Goal: Check status: Check status

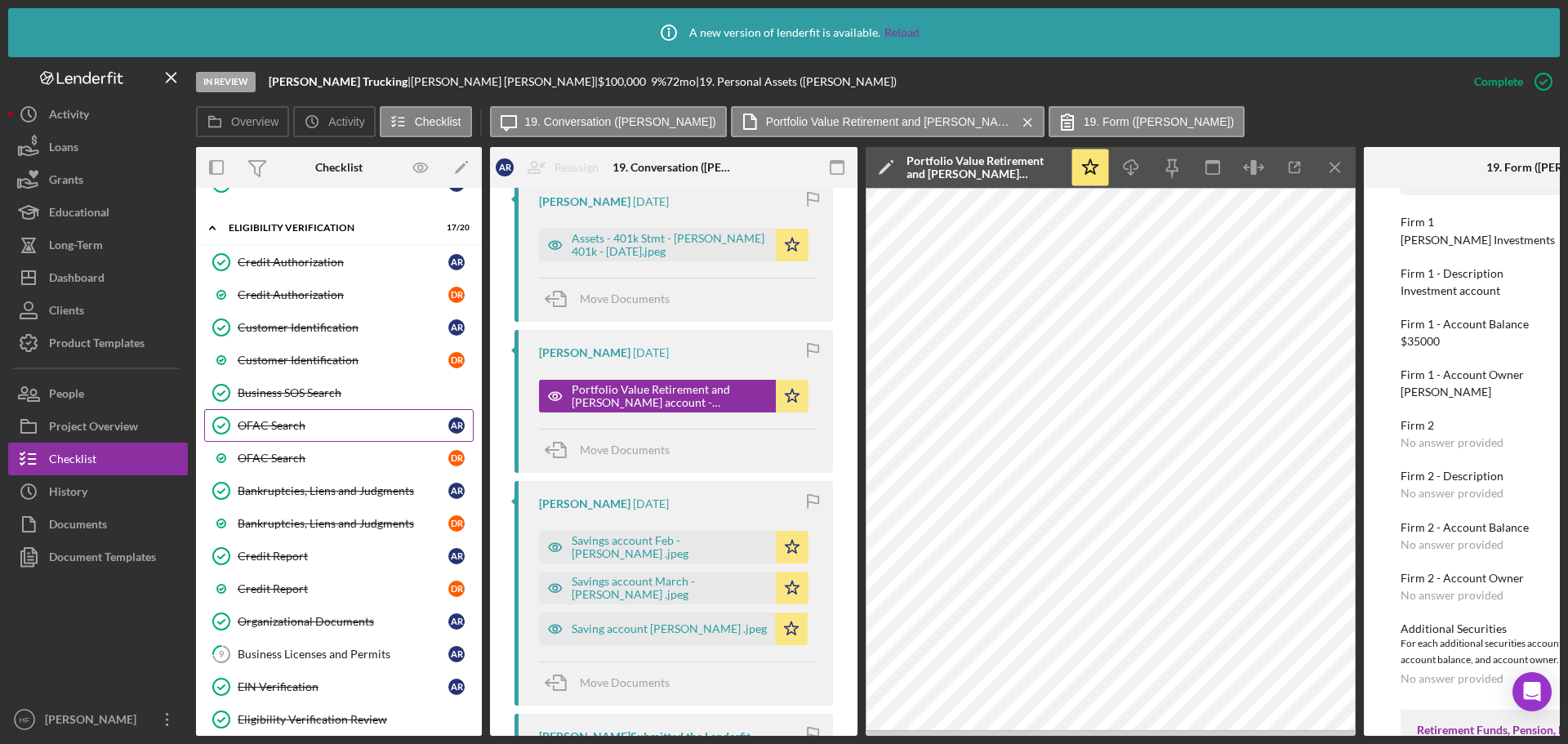
scroll to position [572, 0]
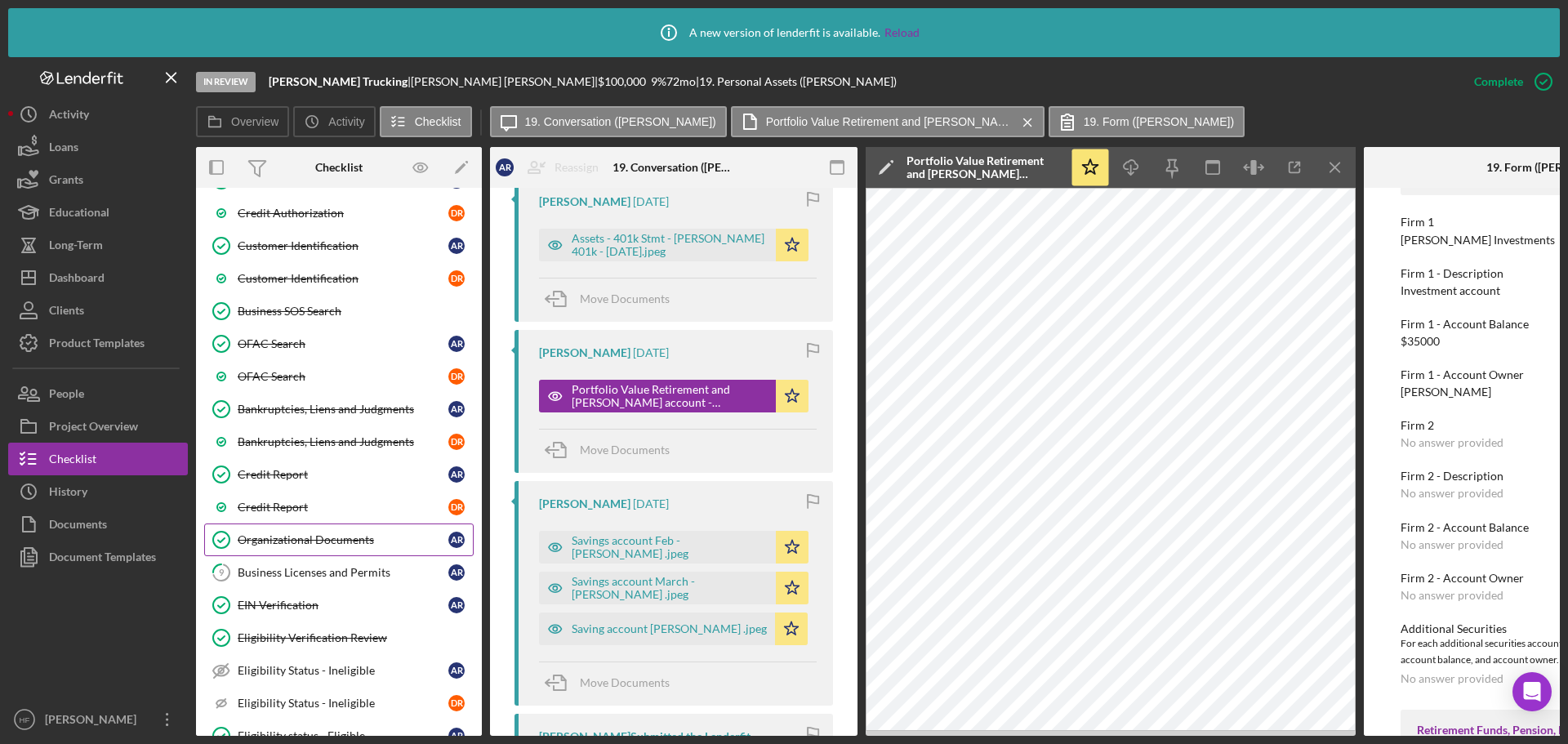
click at [376, 538] on div "Organizational Documents" at bounding box center [343, 539] width 210 height 13
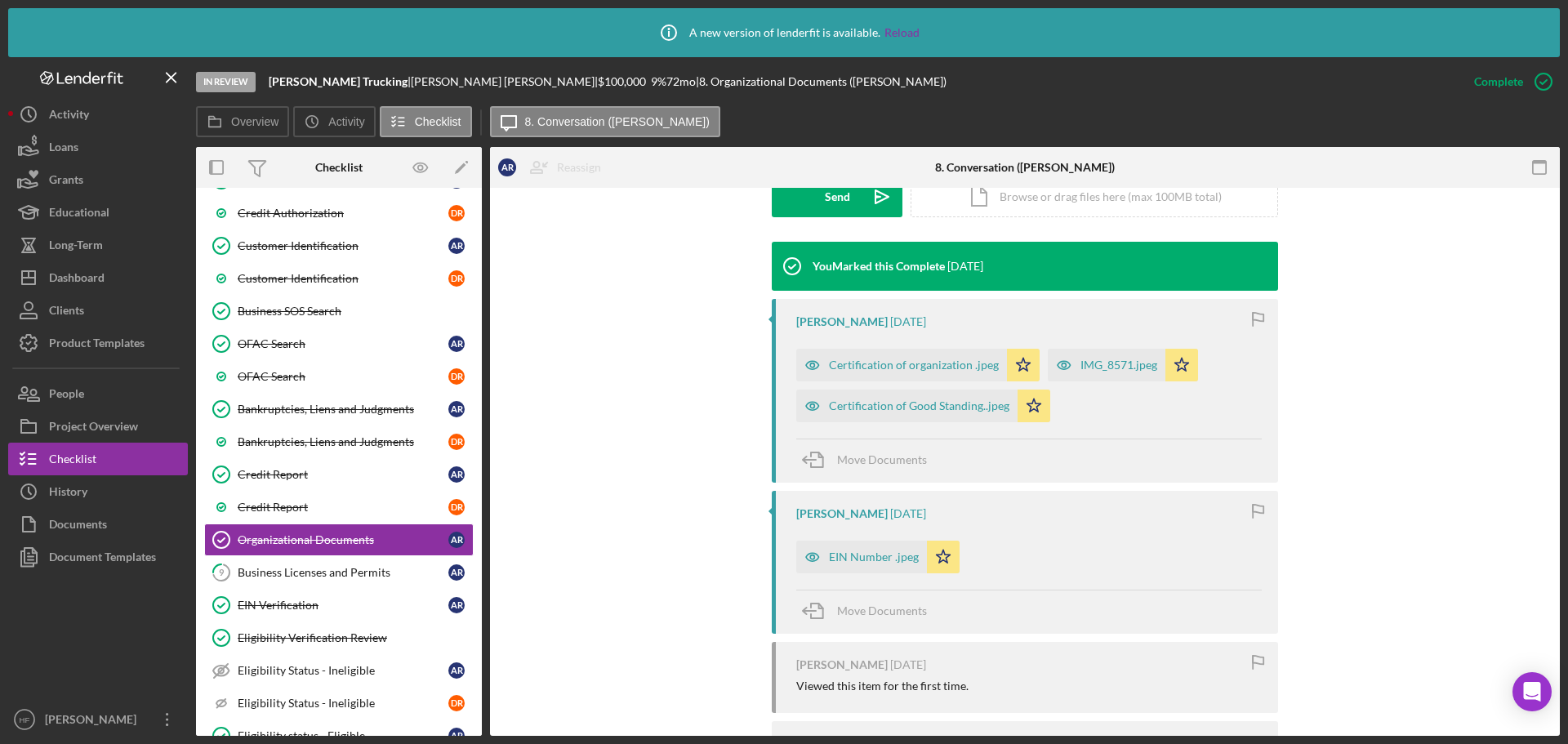
scroll to position [490, 0]
click at [889, 410] on div "Certification of Good Standing..jpeg" at bounding box center [919, 407] width 180 height 13
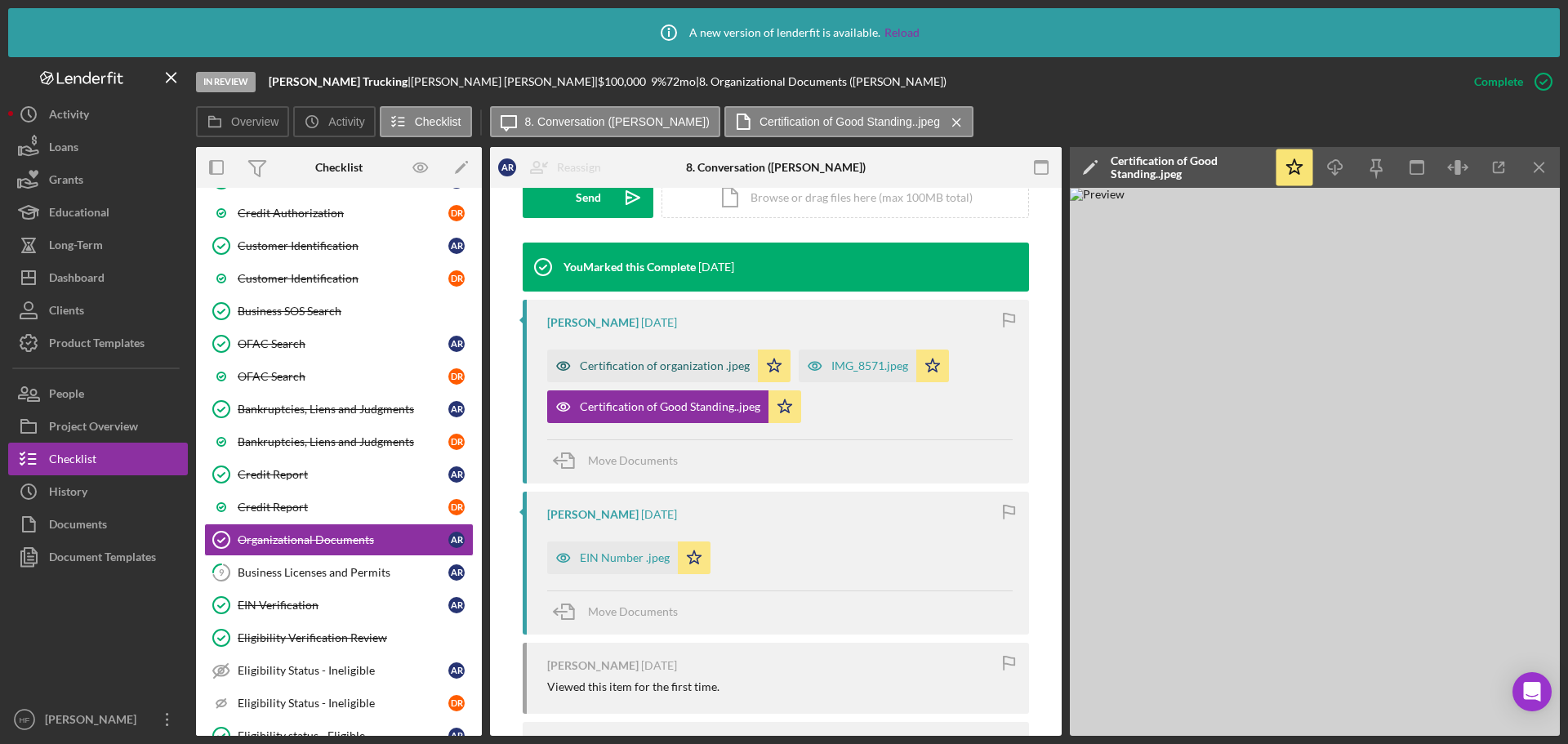
click at [626, 370] on div "Certification of organization .jpeg" at bounding box center [664, 366] width 170 height 13
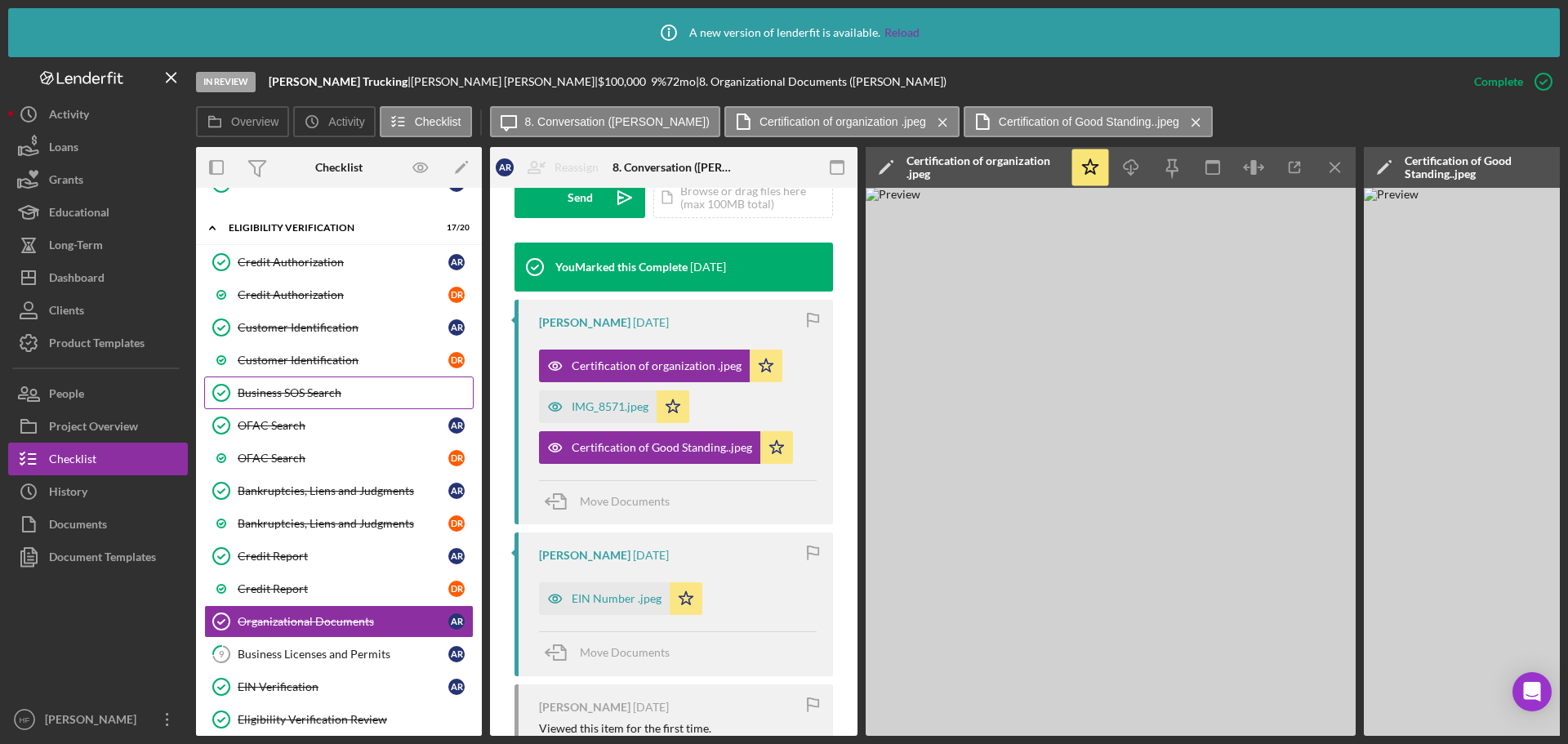
click at [345, 392] on div "Business SOS Search" at bounding box center [356, 392] width 235 height 13
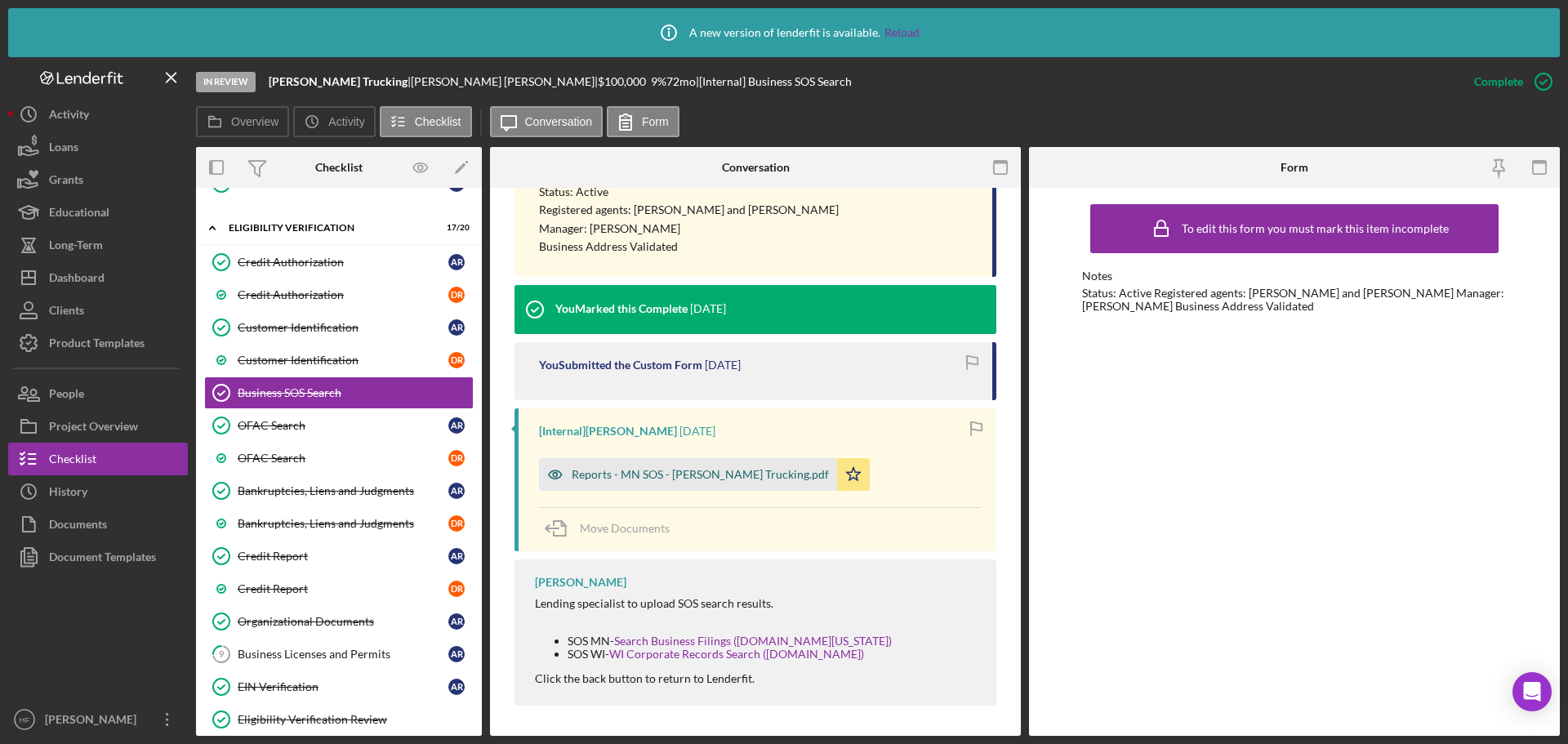
click at [676, 484] on div "Reports - MN SOS - [PERSON_NAME] Trucking.pdf" at bounding box center [687, 474] width 298 height 32
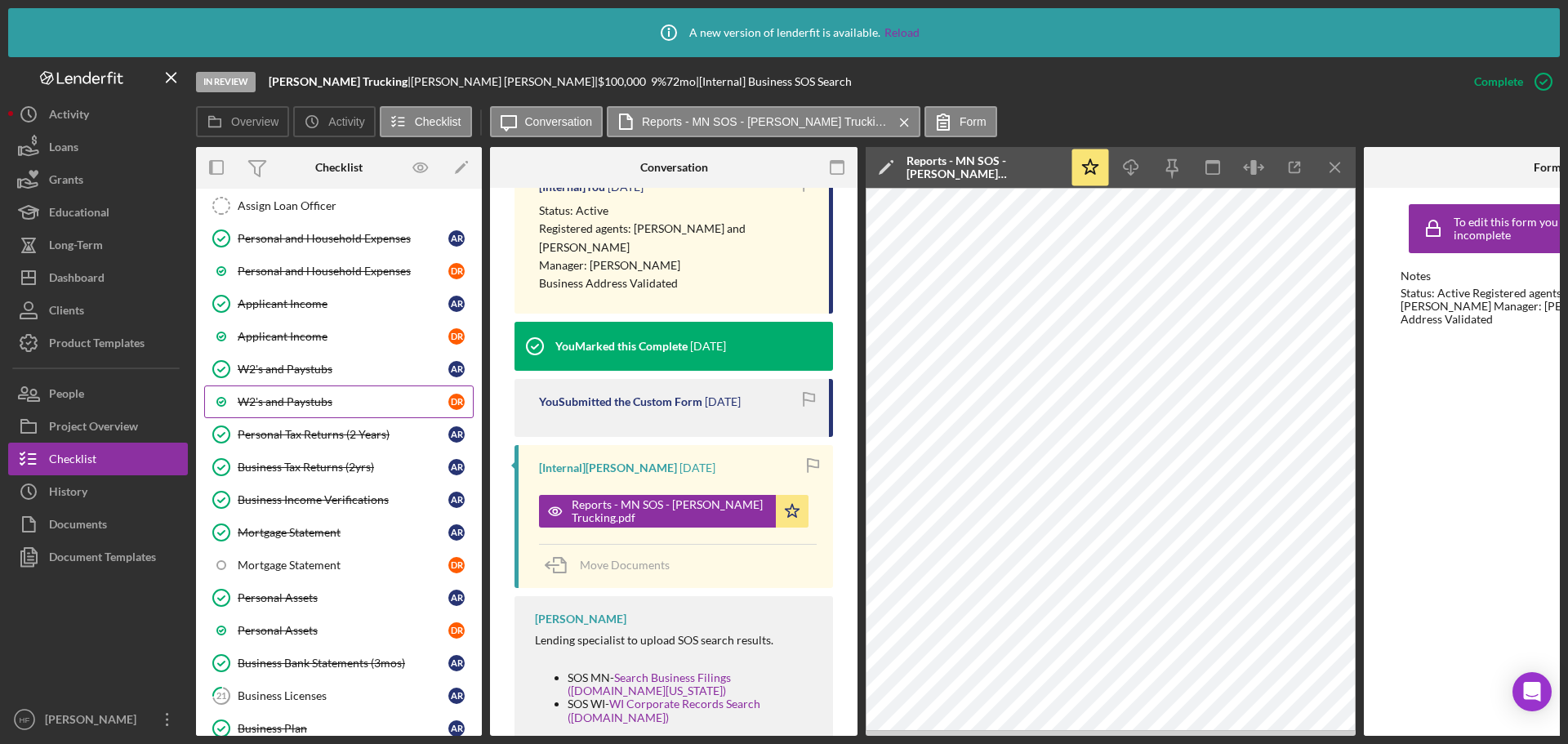
scroll to position [1306, 0]
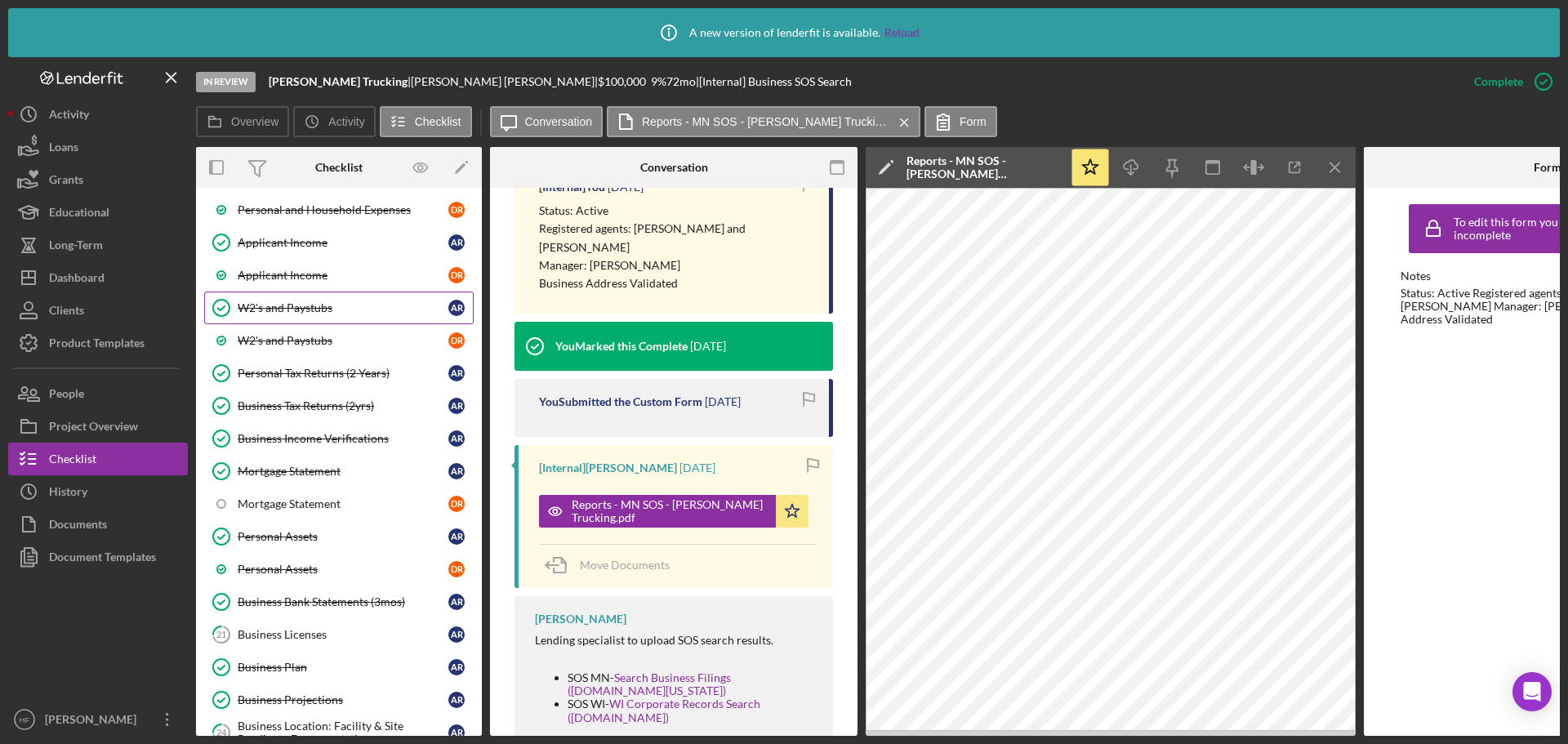
click at [384, 309] on div "W2's and Paystubs" at bounding box center [343, 308] width 210 height 13
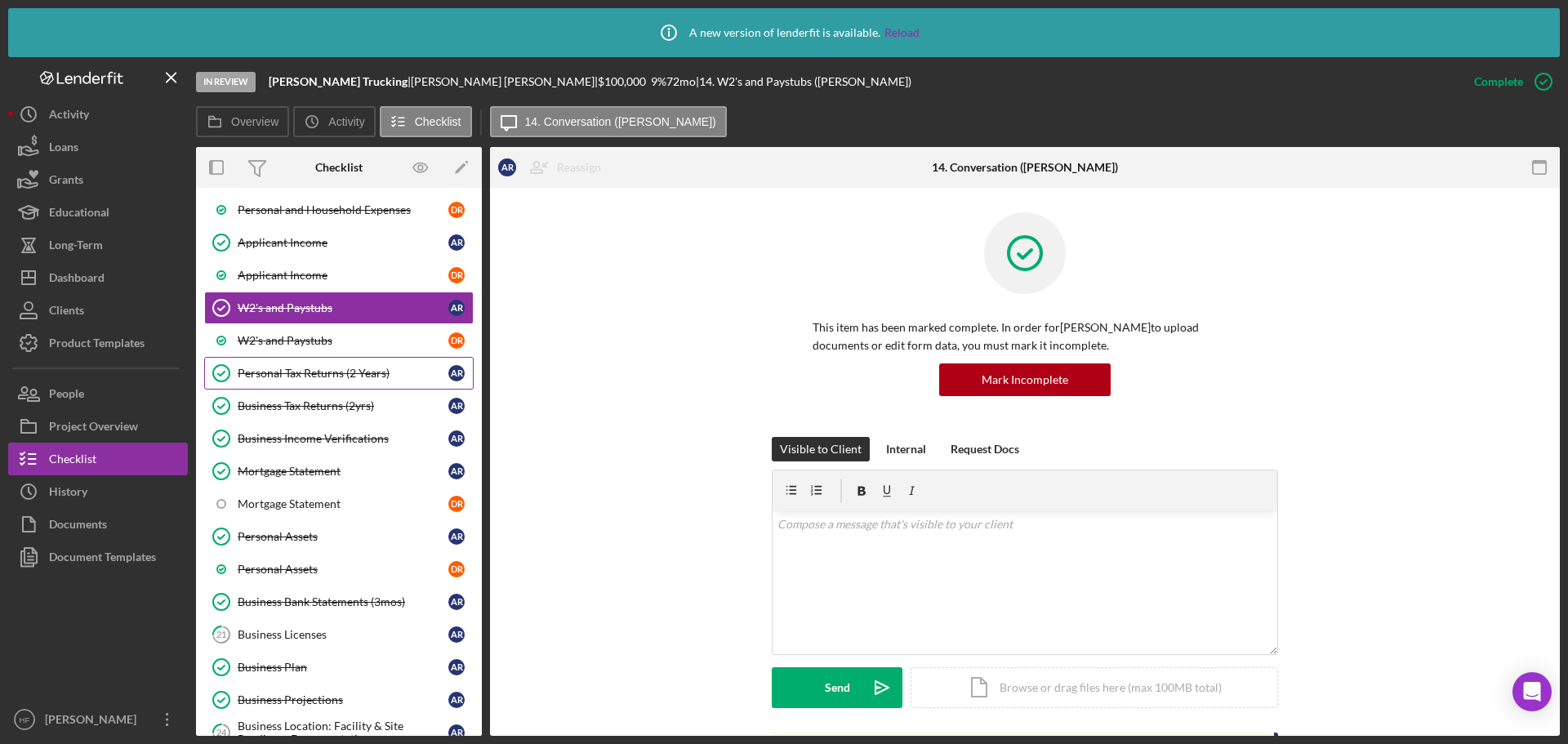
click at [379, 379] on div "Personal Tax Returns (2 Years)" at bounding box center [343, 373] width 210 height 13
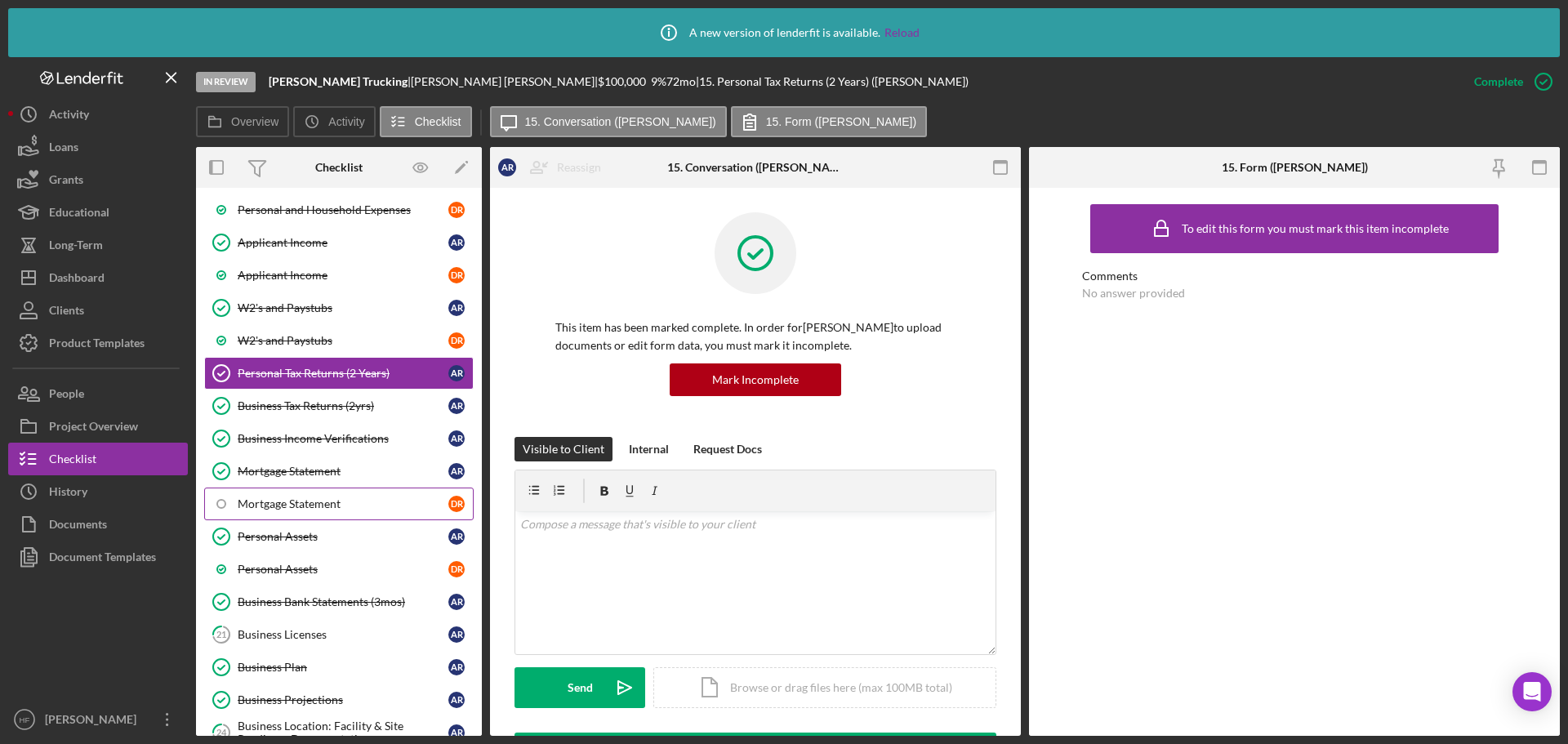
click at [373, 499] on div "Mortgage Statement" at bounding box center [343, 503] width 210 height 13
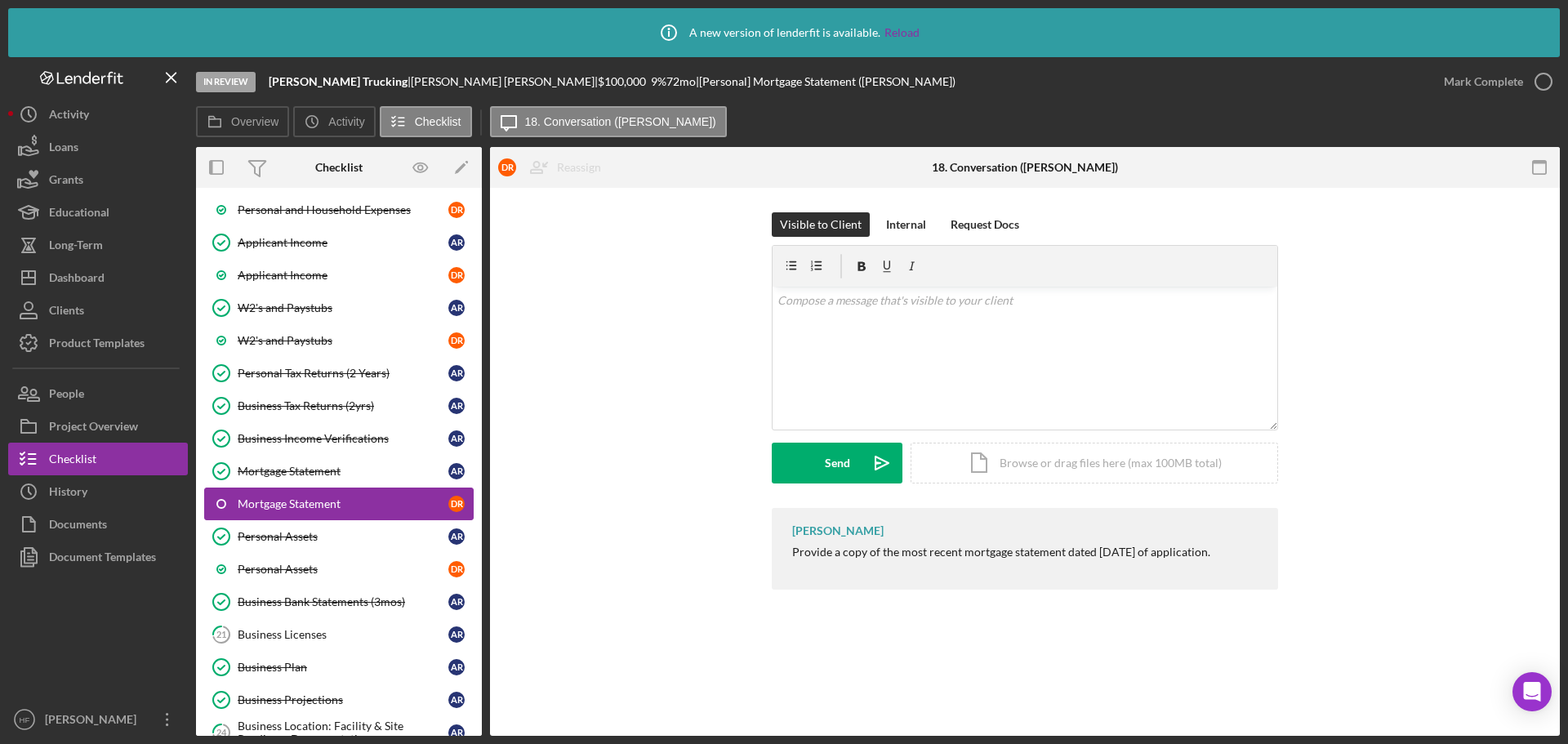
scroll to position [1469, 0]
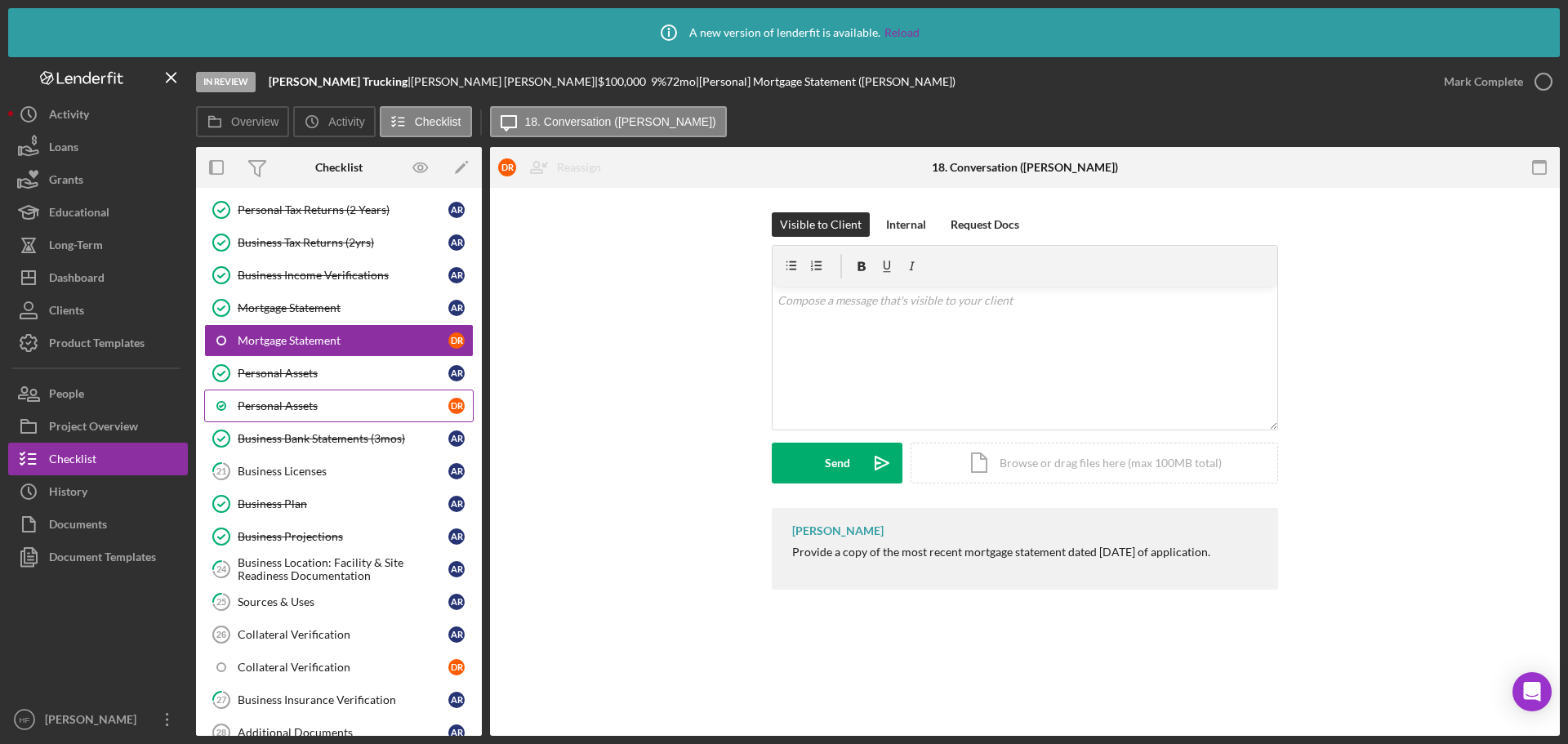
click at [357, 400] on div "Personal Assets" at bounding box center [343, 406] width 210 height 13
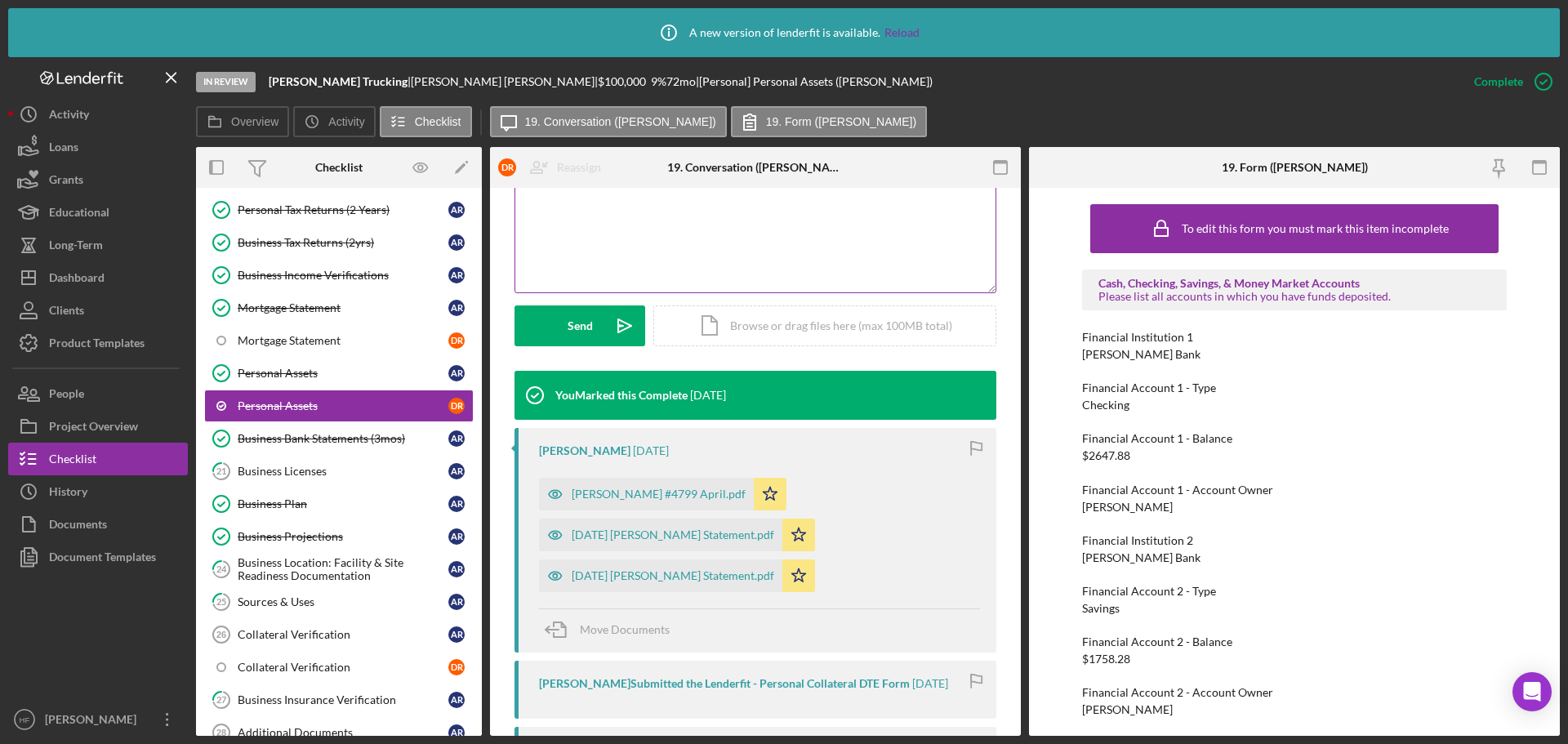
scroll to position [490, 0]
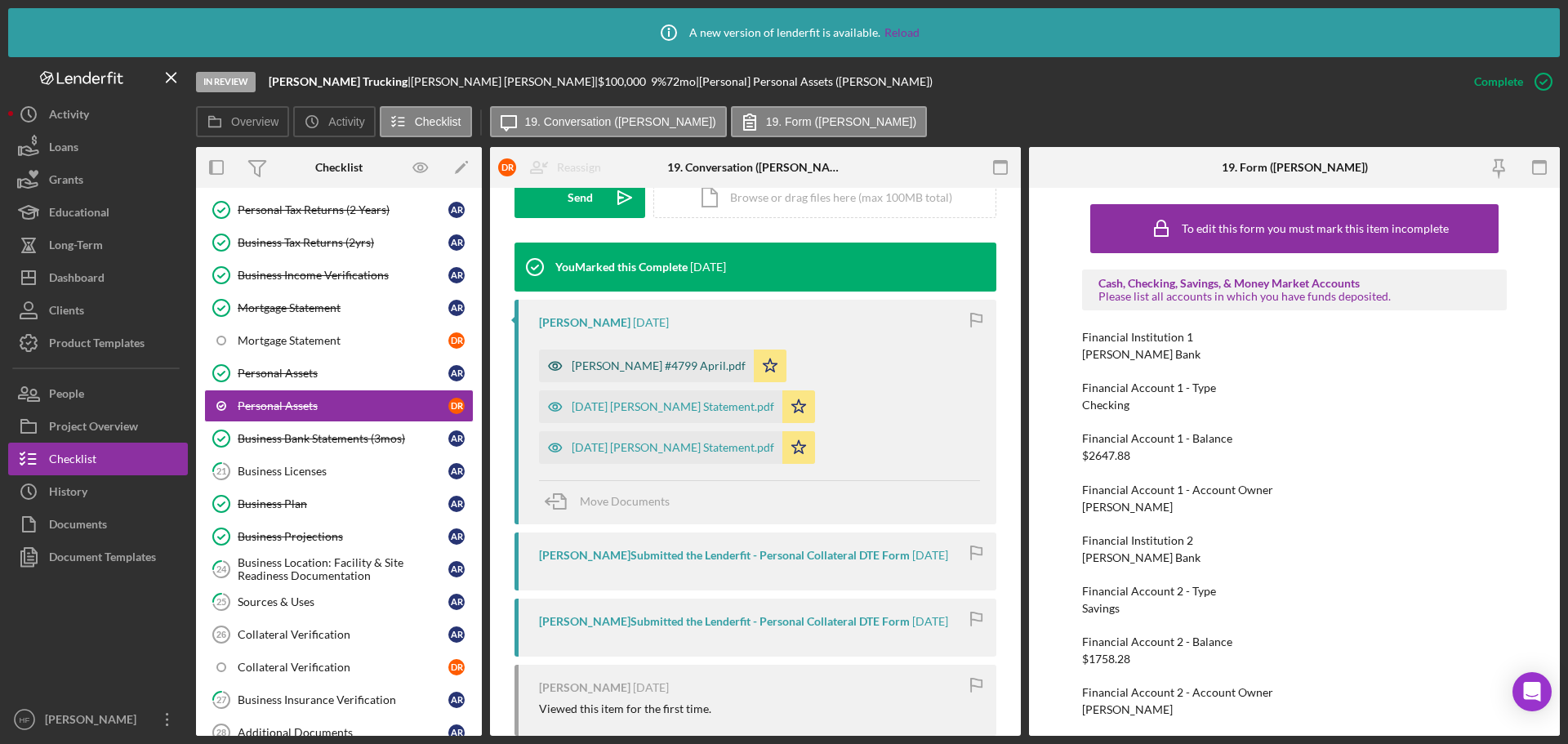
click at [587, 362] on div "[PERSON_NAME] #4799 April.pdf" at bounding box center [658, 366] width 173 height 13
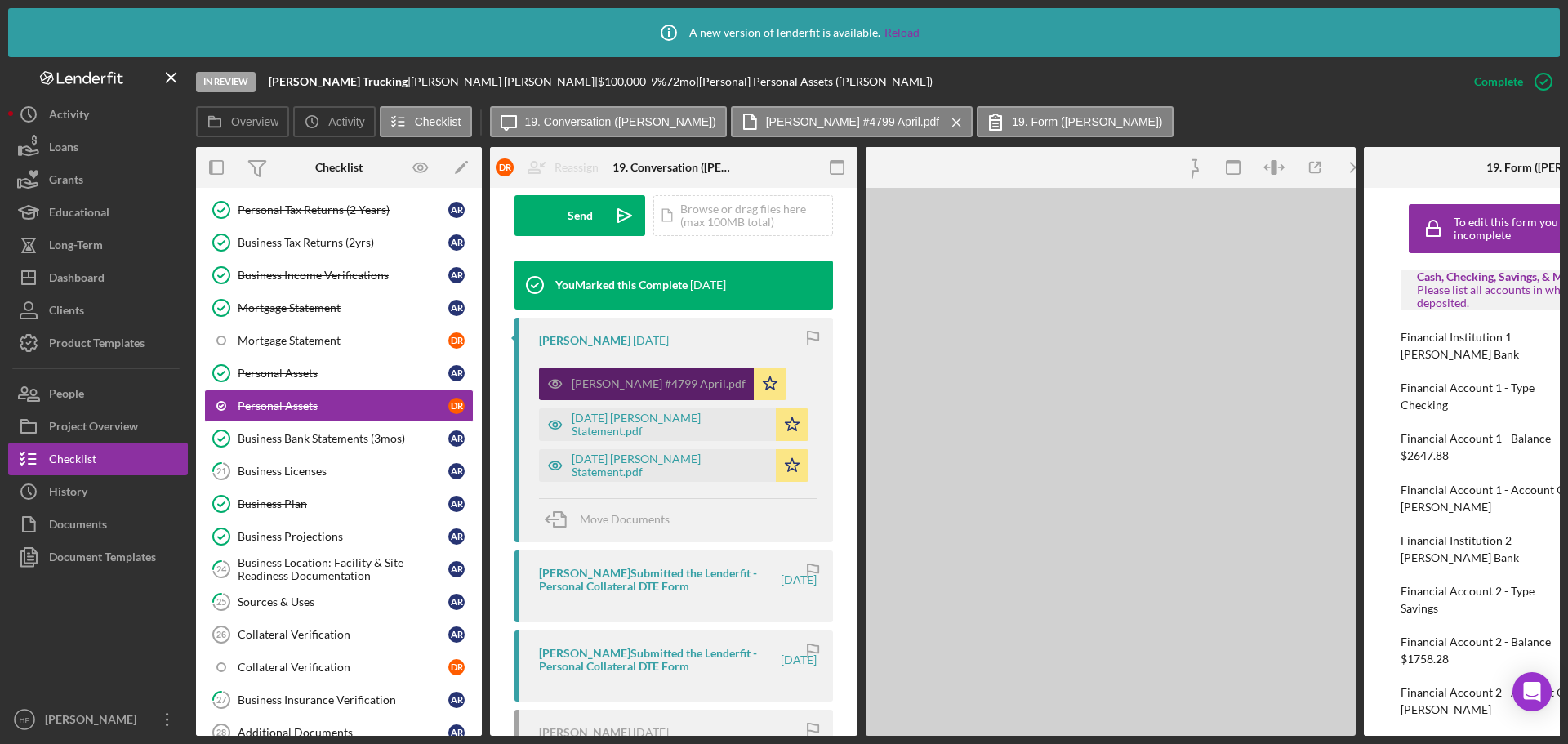
scroll to position [508, 0]
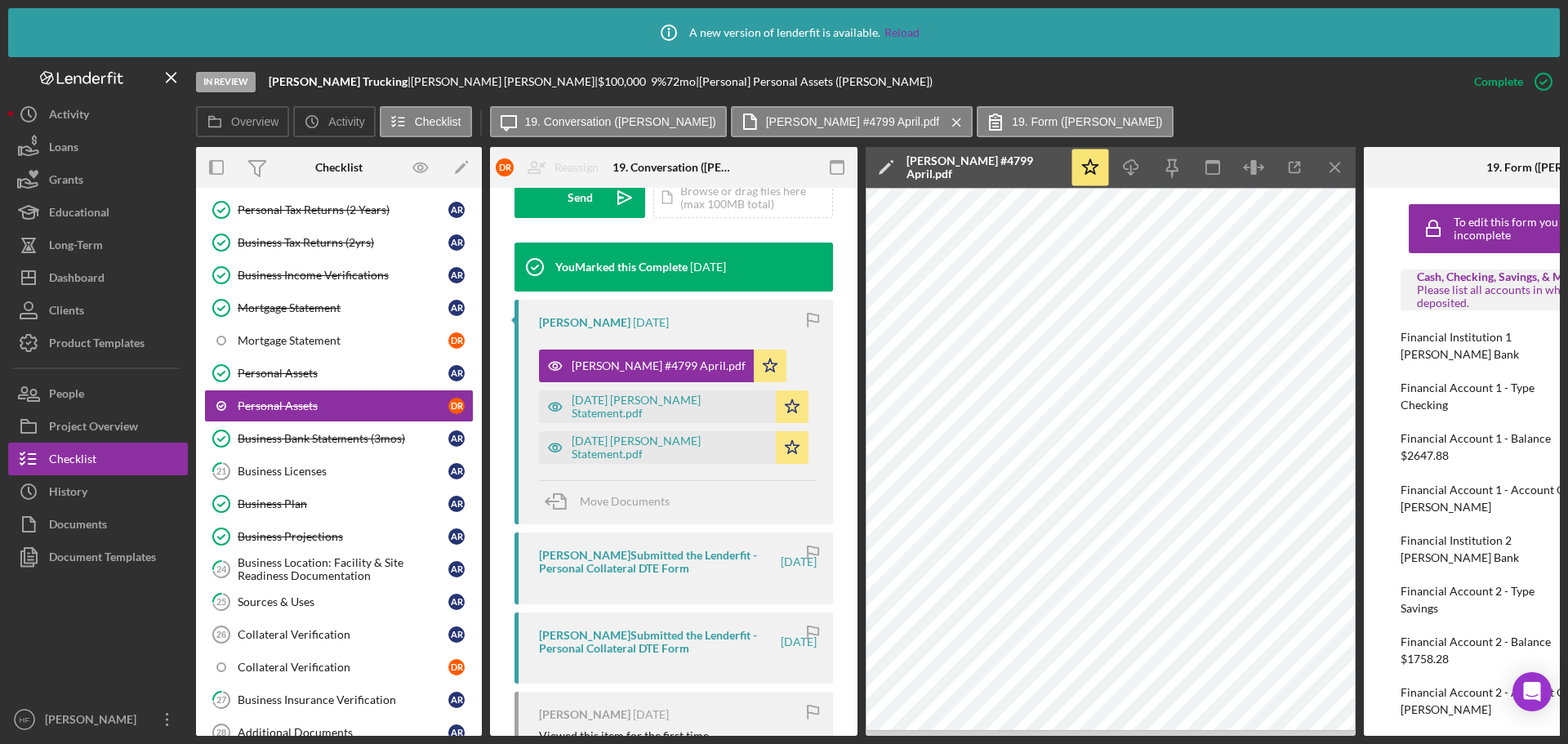
click at [623, 469] on div "[PERSON_NAME] [DATE] [PERSON_NAME] #4799 April.pdf Icon/Star [DATE] [PERSON_NAM…" at bounding box center [674, 411] width 319 height 225
click at [626, 458] on div "[DATE] [PERSON_NAME] Statement.pdf" at bounding box center [657, 447] width 237 height 32
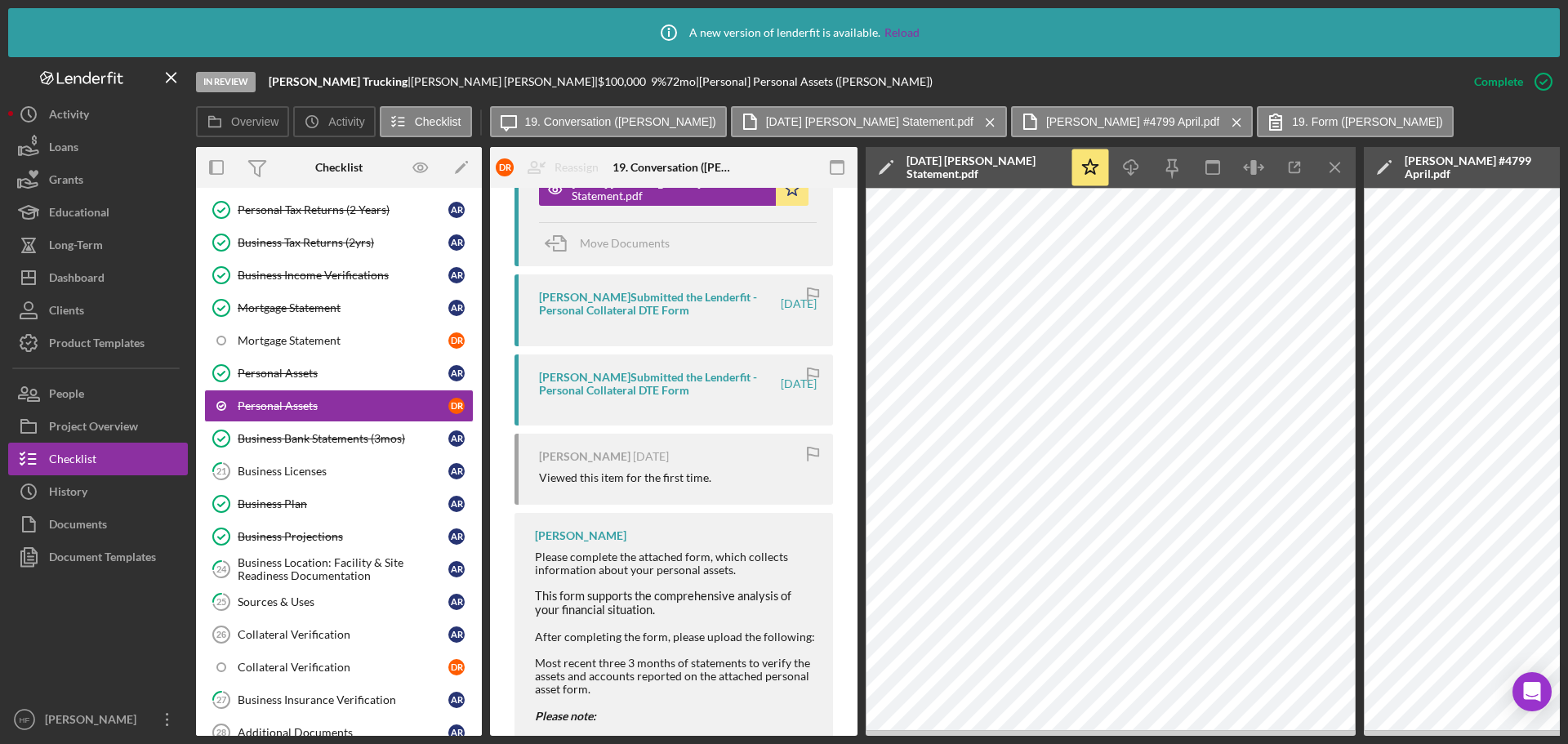
scroll to position [559, 0]
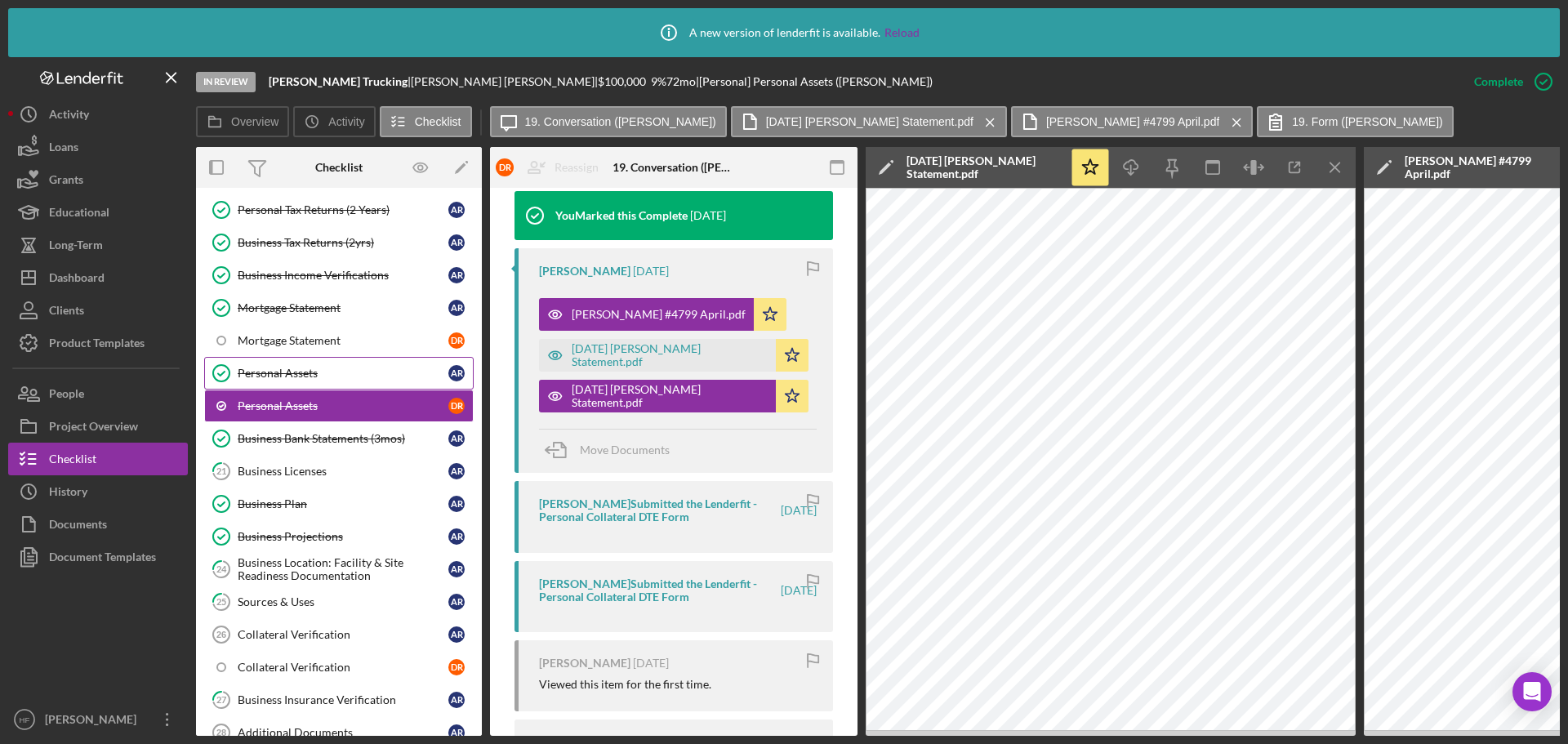
click at [378, 367] on div "Personal Assets" at bounding box center [343, 373] width 210 height 13
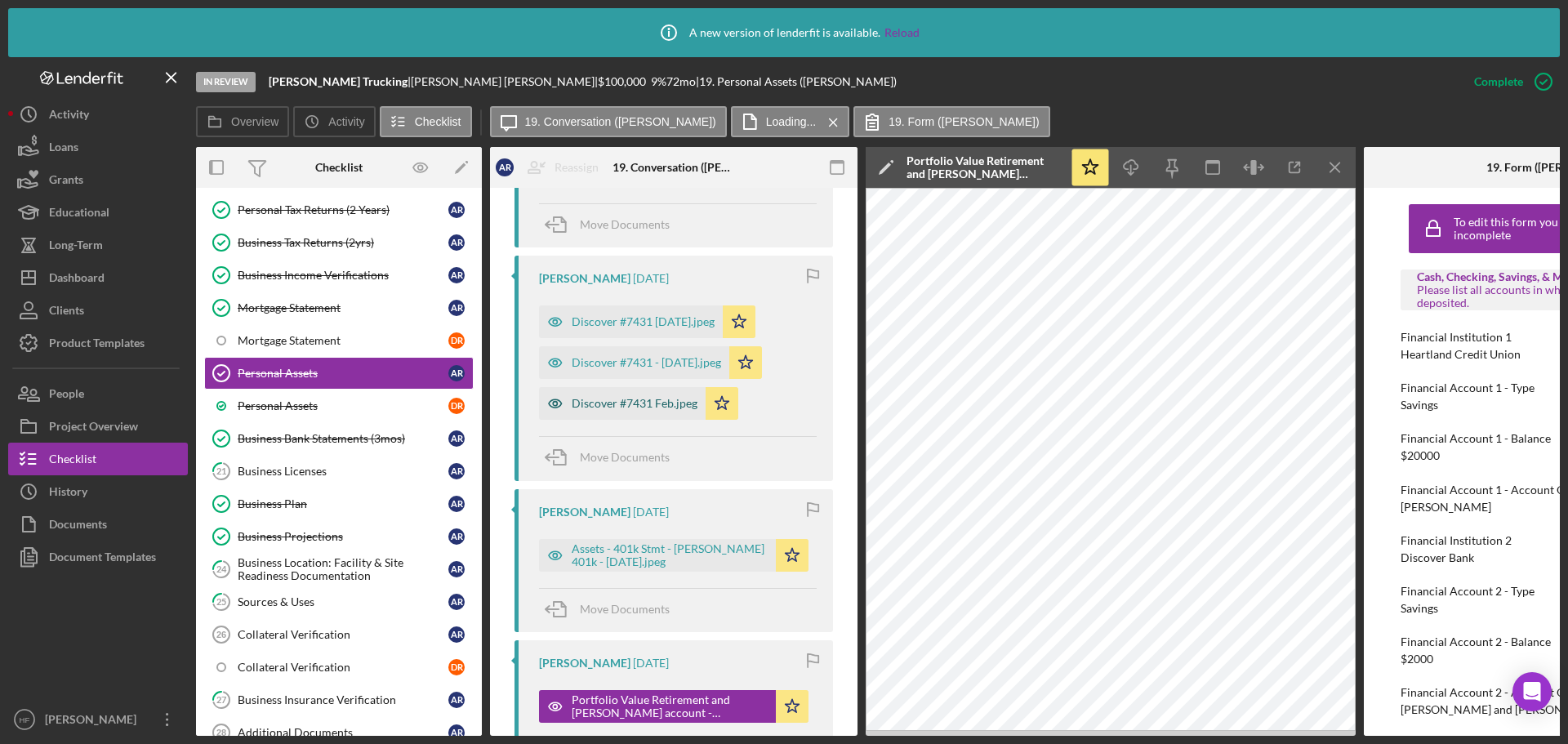
scroll to position [816, 0]
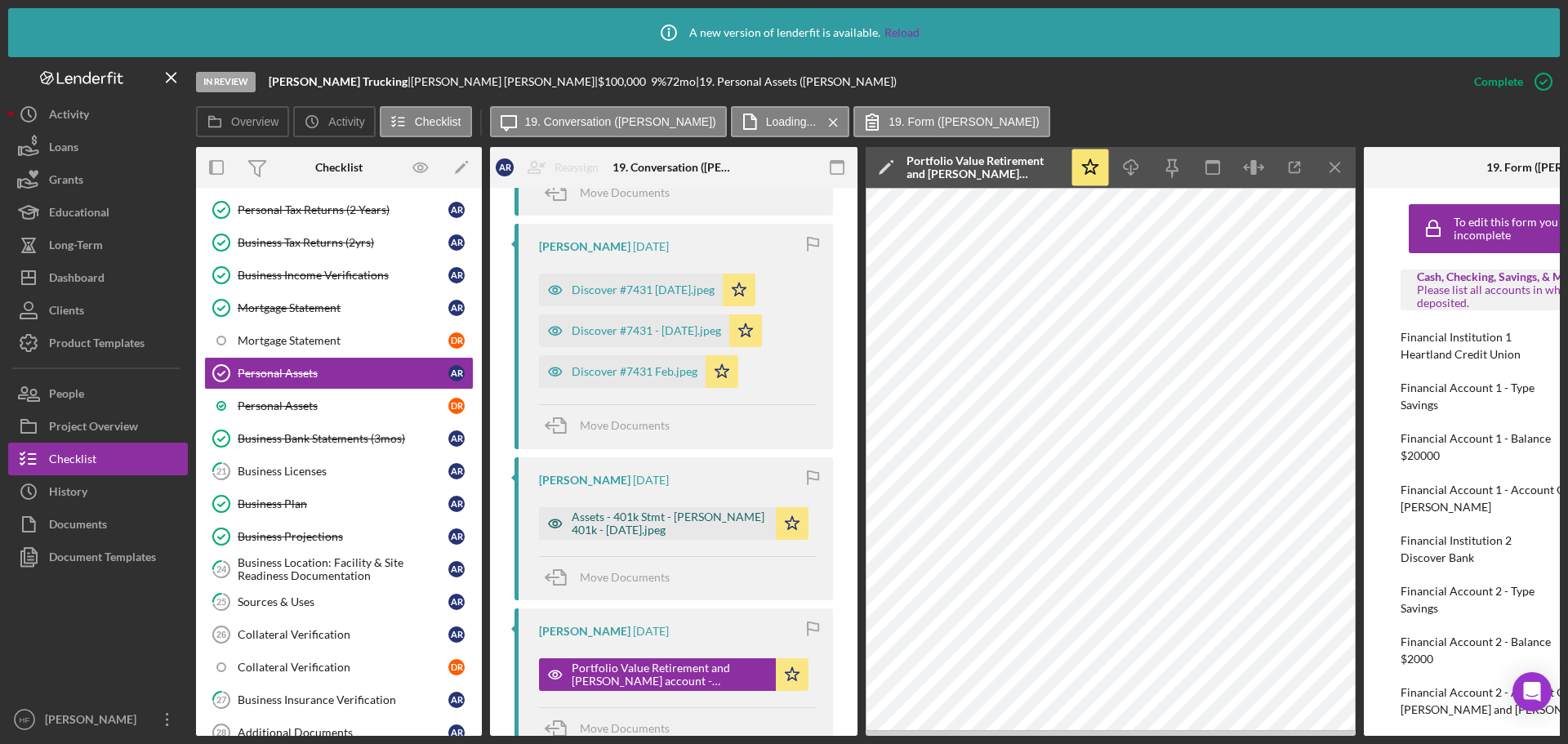
click at [665, 514] on div "Assets - 401k Stmt - [PERSON_NAME] 401k - [DATE].jpeg" at bounding box center [669, 523] width 196 height 27
